Goal: Task Accomplishment & Management: Manage account settings

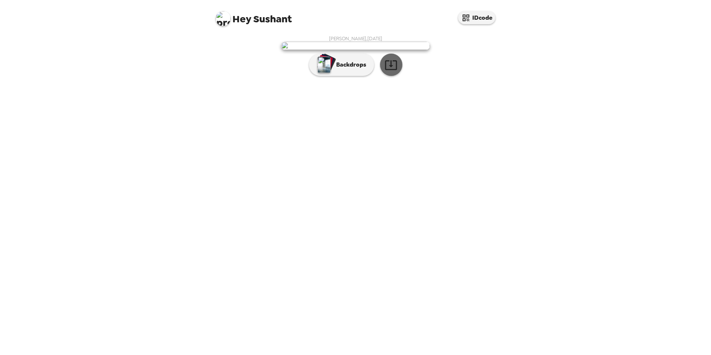
click at [394, 71] on icon "button" at bounding box center [391, 64] width 13 height 13
drag, startPoint x: 512, startPoint y: 151, endPoint x: 520, endPoint y: 145, distance: 10.3
click at [512, 151] on div "Hey [PERSON_NAME] IDcode [PERSON_NAME] , [DATE] Backdrops" at bounding box center [355, 177] width 711 height 355
click at [371, 286] on div "[PERSON_NAME] , [DATE] Backdrops" at bounding box center [356, 193] width 298 height 323
click at [349, 69] on p "Backdrops" at bounding box center [349, 64] width 34 height 9
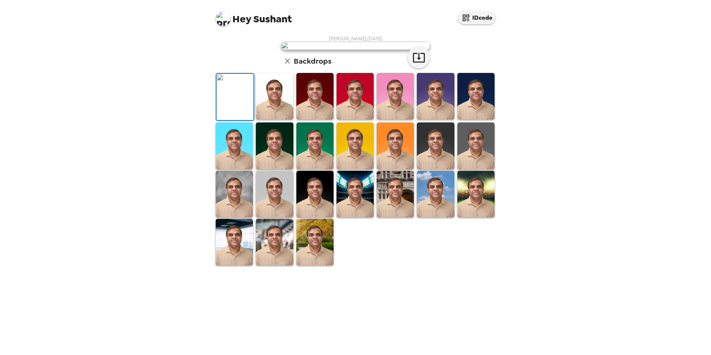
scroll to position [96, 0]
click at [273, 119] on img at bounding box center [274, 96] width 37 height 46
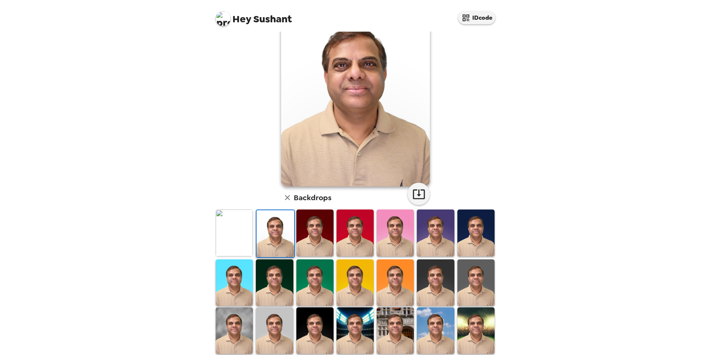
scroll to position [22, 0]
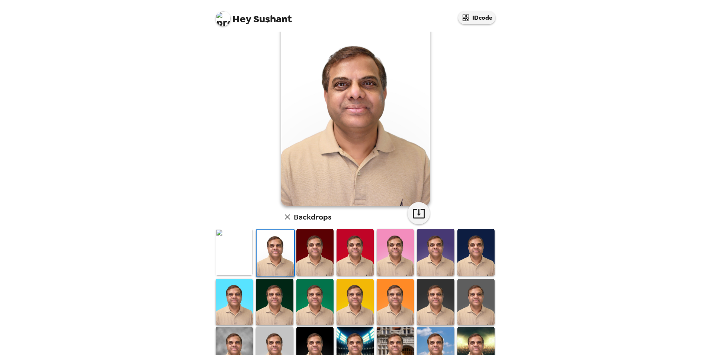
click at [317, 246] on img at bounding box center [314, 252] width 37 height 46
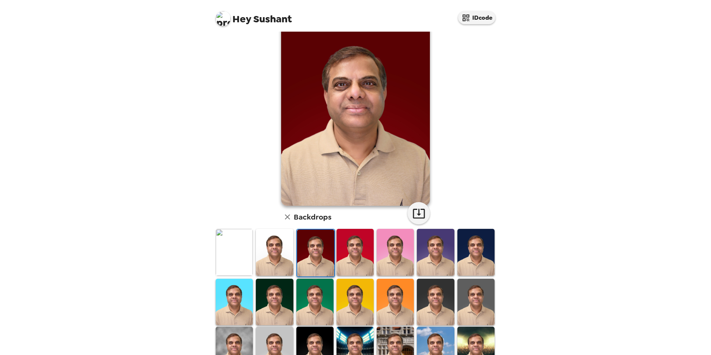
click at [279, 250] on img at bounding box center [274, 252] width 37 height 46
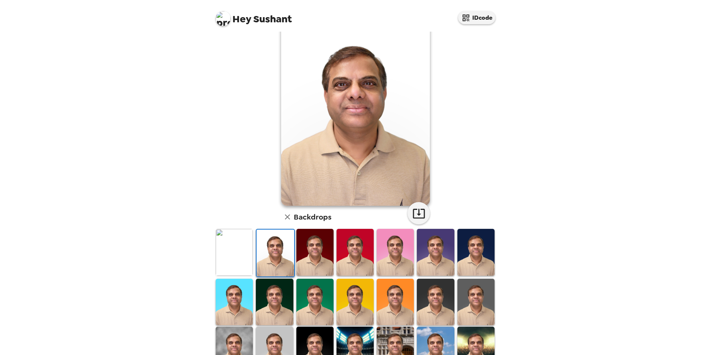
click at [436, 252] on img at bounding box center [435, 252] width 37 height 46
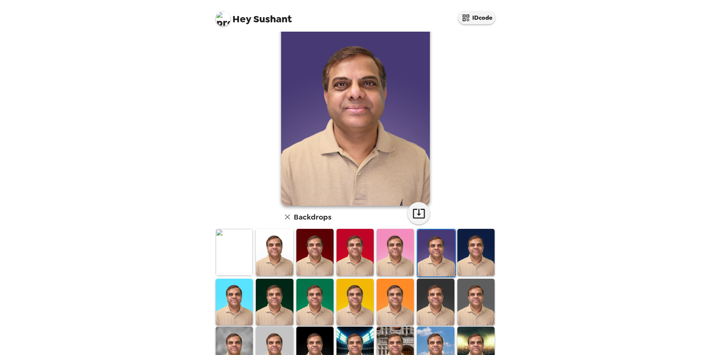
click at [483, 253] on img at bounding box center [475, 252] width 37 height 46
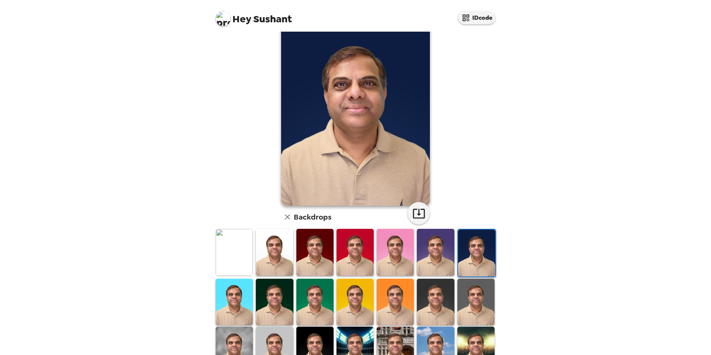
click at [281, 256] on img at bounding box center [274, 252] width 37 height 46
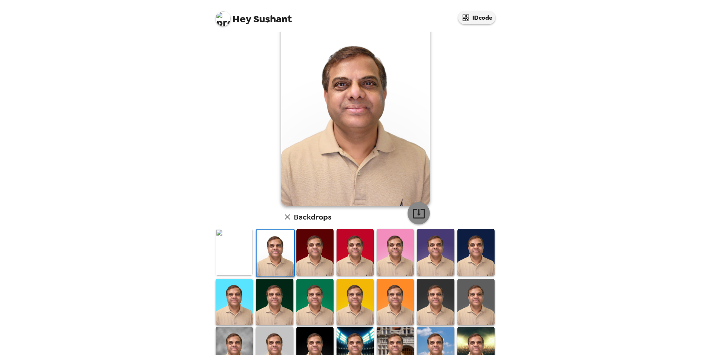
click at [417, 214] on icon "button" at bounding box center [419, 214] width 12 height 10
click at [246, 255] on img at bounding box center [234, 252] width 37 height 46
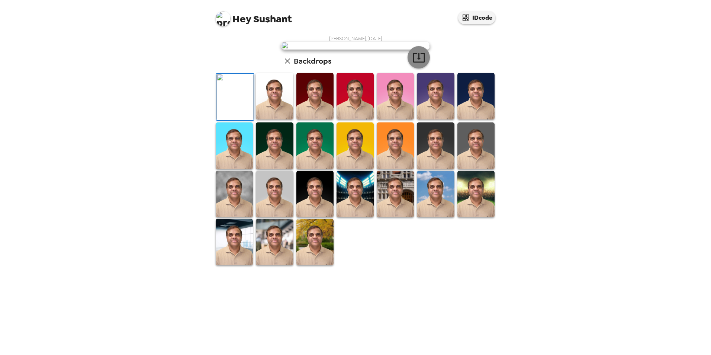
click at [420, 64] on icon "button" at bounding box center [418, 57] width 13 height 13
click at [433, 119] on img at bounding box center [435, 96] width 37 height 46
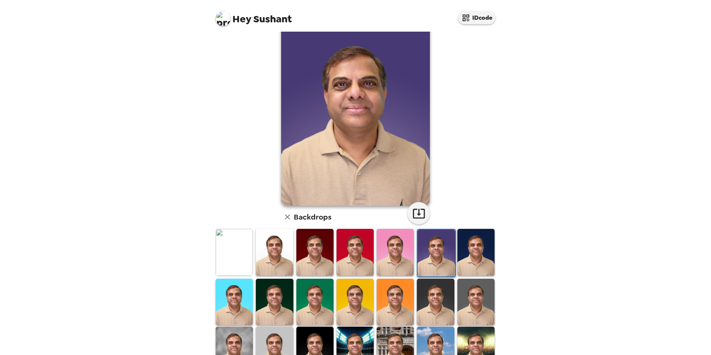
click at [479, 255] on img at bounding box center [475, 252] width 37 height 46
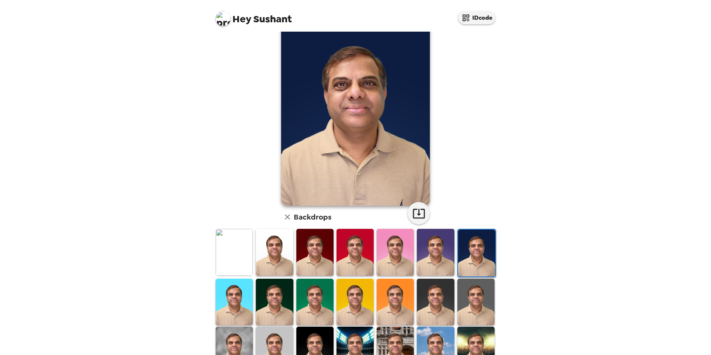
click at [243, 294] on img at bounding box center [234, 302] width 37 height 46
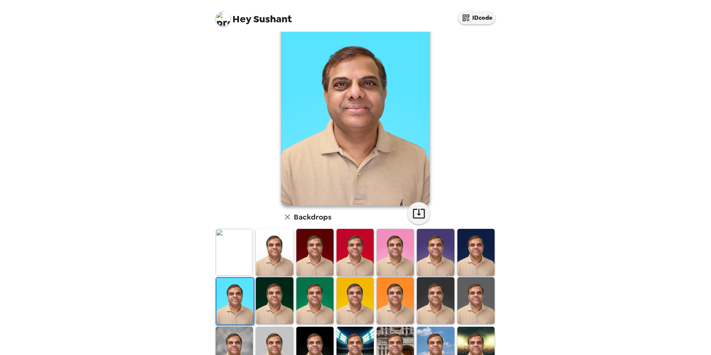
click at [270, 295] on img at bounding box center [274, 300] width 37 height 46
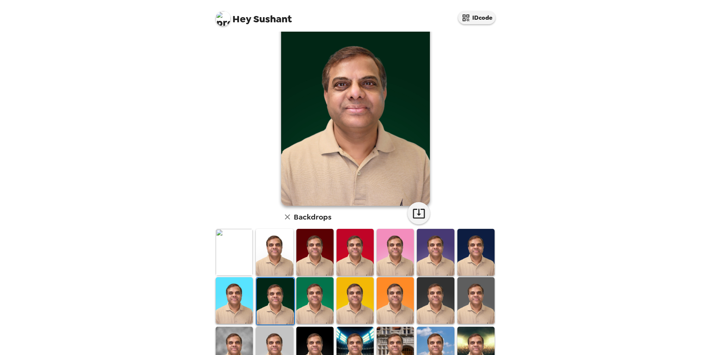
click at [318, 299] on img at bounding box center [314, 300] width 37 height 46
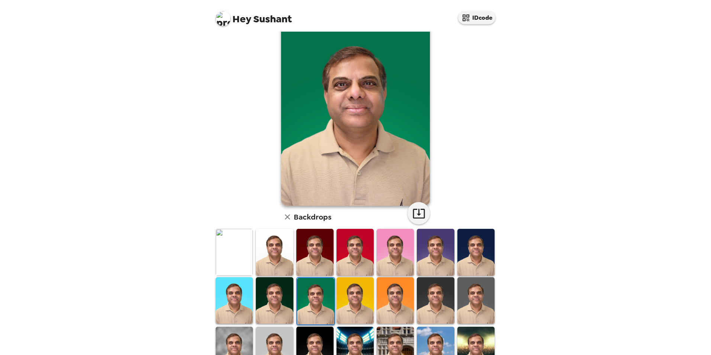
click at [356, 299] on img at bounding box center [355, 300] width 37 height 46
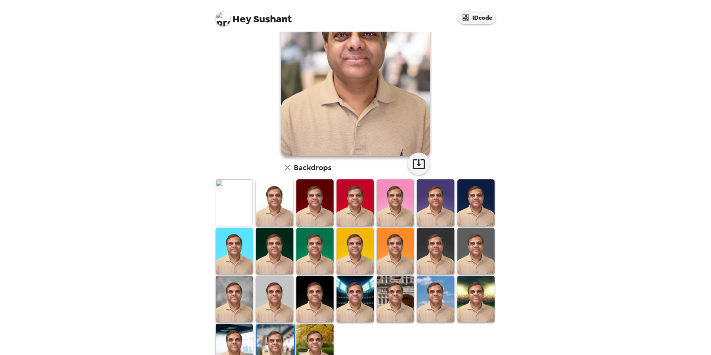
scroll to position [74, 0]
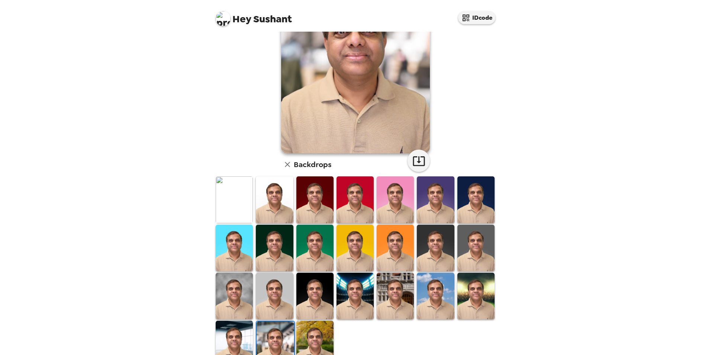
click at [302, 331] on img at bounding box center [314, 344] width 37 height 46
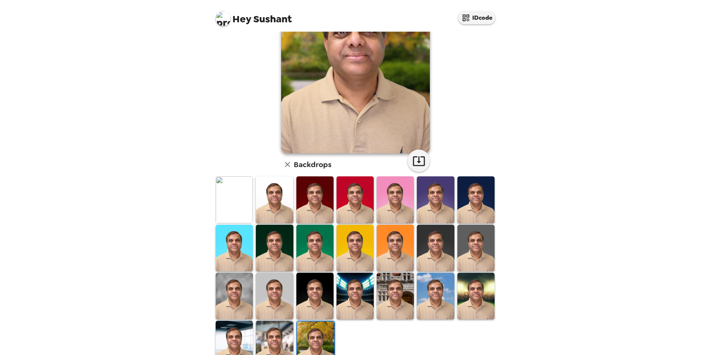
click at [283, 325] on img at bounding box center [274, 344] width 37 height 46
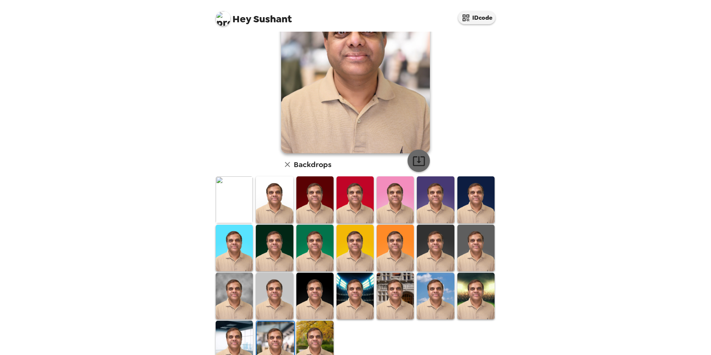
click at [415, 160] on icon "button" at bounding box center [418, 160] width 13 height 13
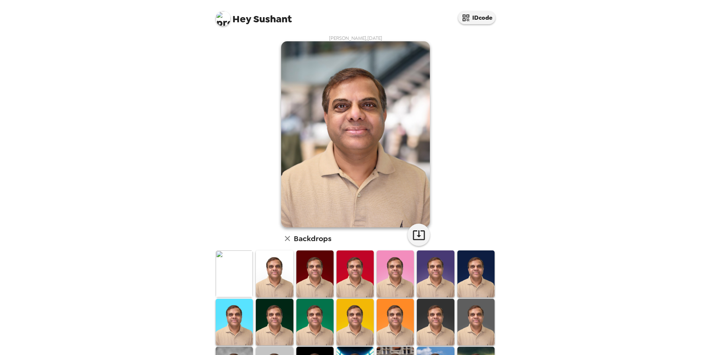
scroll to position [0, 0]
